Goal: Transaction & Acquisition: Purchase product/service

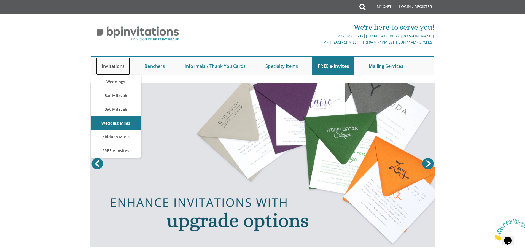
click at [114, 65] on link "Invitations" at bounding box center [113, 66] width 34 height 18
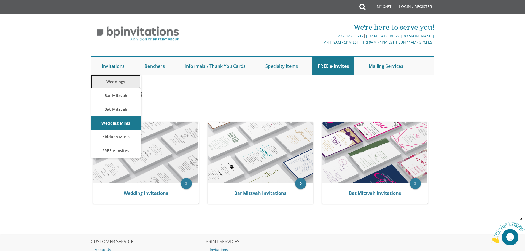
click at [117, 82] on link "Weddings" at bounding box center [116, 82] width 50 height 14
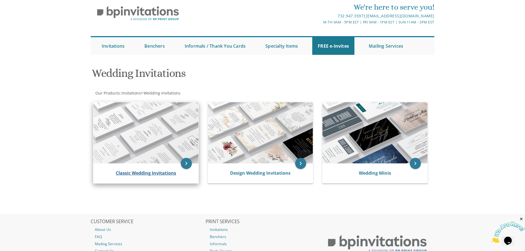
scroll to position [69, 0]
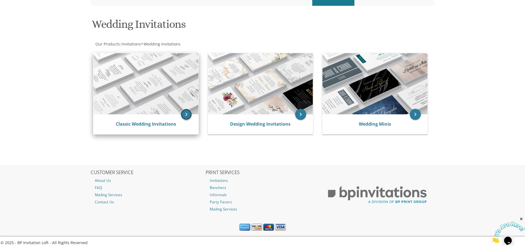
click at [184, 116] on icon "keyboard_arrow_right" at bounding box center [186, 114] width 11 height 11
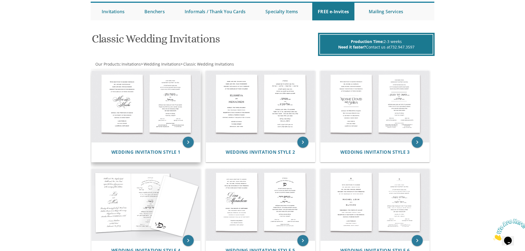
scroll to position [55, 0]
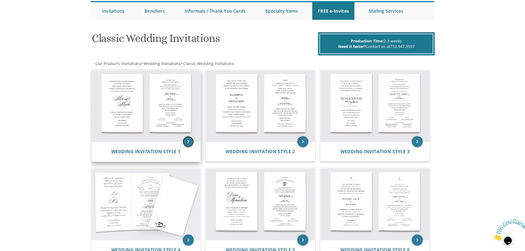
click at [185, 141] on icon "keyboard_arrow_right" at bounding box center [188, 141] width 11 height 11
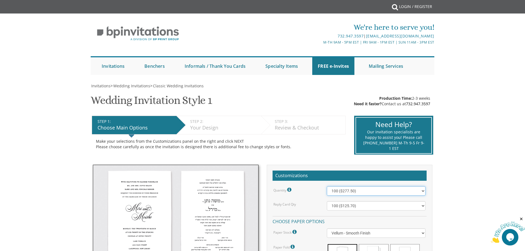
click at [373, 191] on select "100 ($277.50) 200 ($330.45) 300 ($380.65) 400 ($432.70) 500 ($482.10) 600 ($534…" at bounding box center [376, 190] width 99 height 9
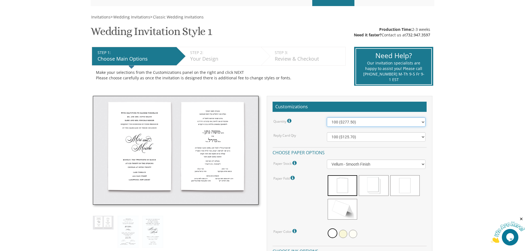
scroll to position [55, 0]
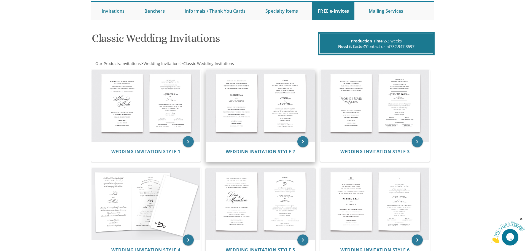
click at [262, 127] on img at bounding box center [260, 106] width 109 height 72
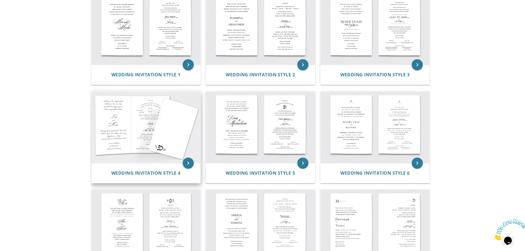
scroll to position [138, 0]
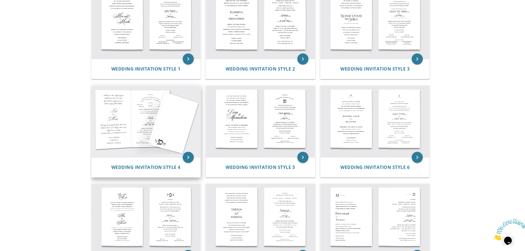
click at [139, 124] on img at bounding box center [145, 122] width 109 height 72
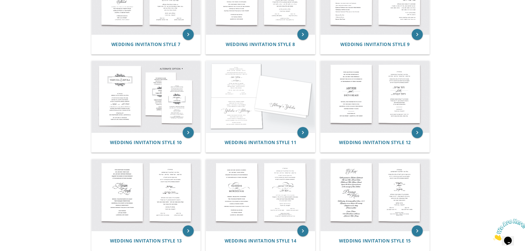
scroll to position [468, 0]
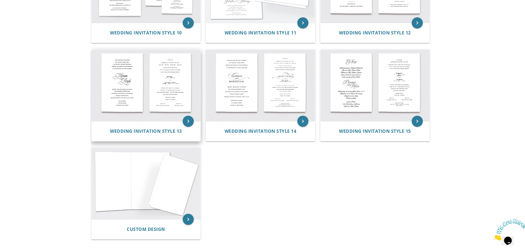
click at [140, 86] on img at bounding box center [145, 86] width 109 height 72
